Goal: Task Accomplishment & Management: Manage account settings

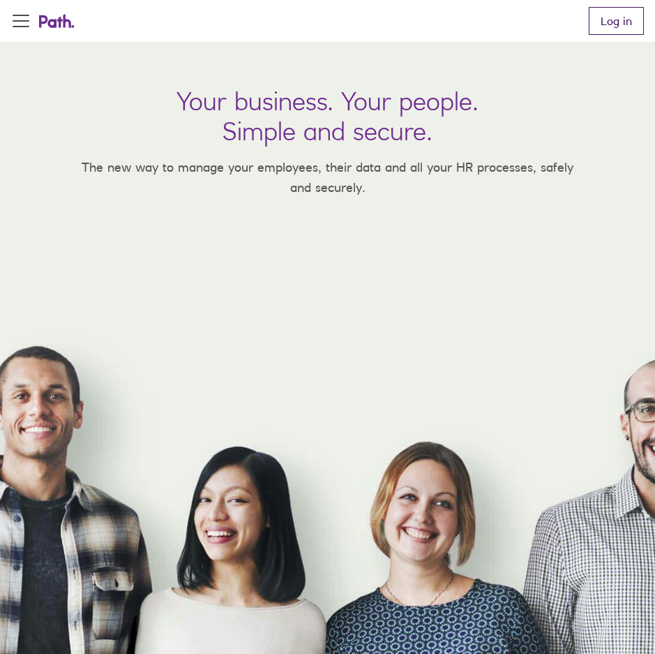
click at [618, 17] on link "Log in" at bounding box center [616, 21] width 55 height 28
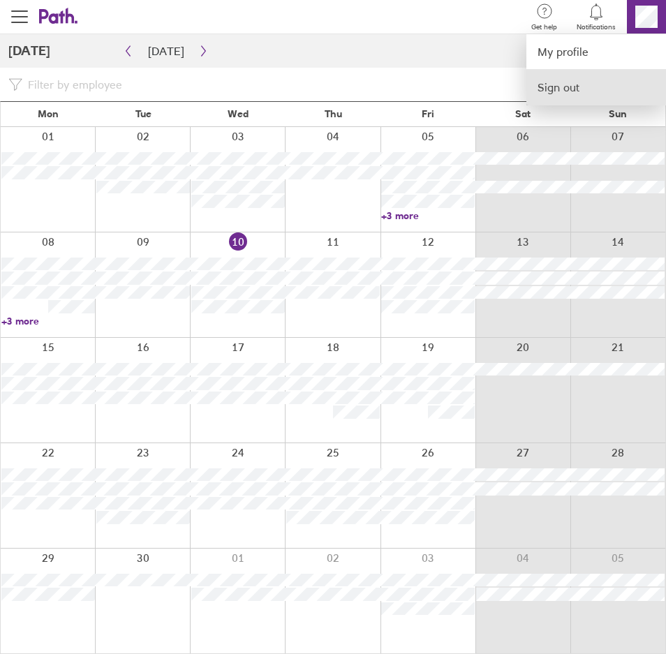
click at [597, 92] on link "Sign out" at bounding box center [596, 87] width 140 height 35
